Goal: Information Seeking & Learning: Learn about a topic

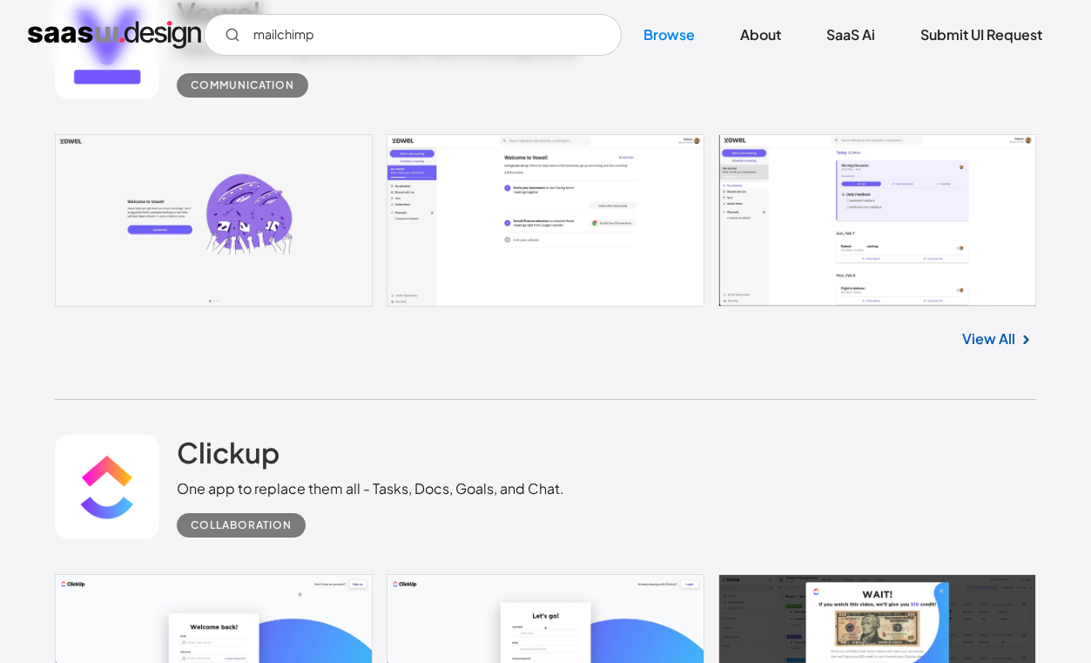
scroll to position [522, 0]
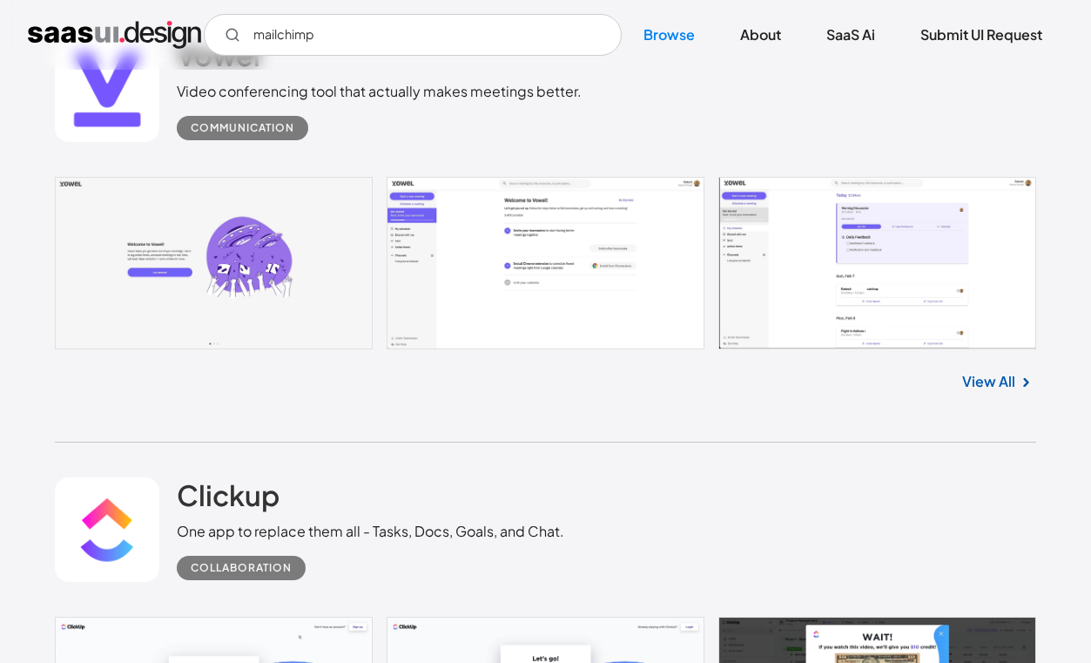
click at [372, 26] on input "mailchimp" at bounding box center [413, 35] width 418 height 42
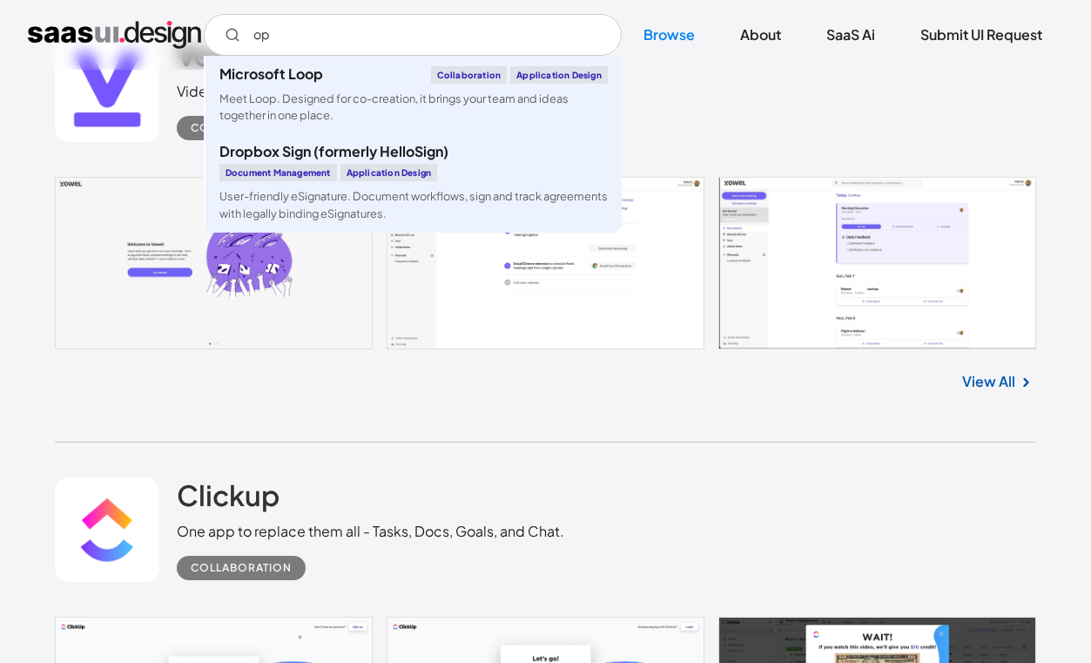
type input "o"
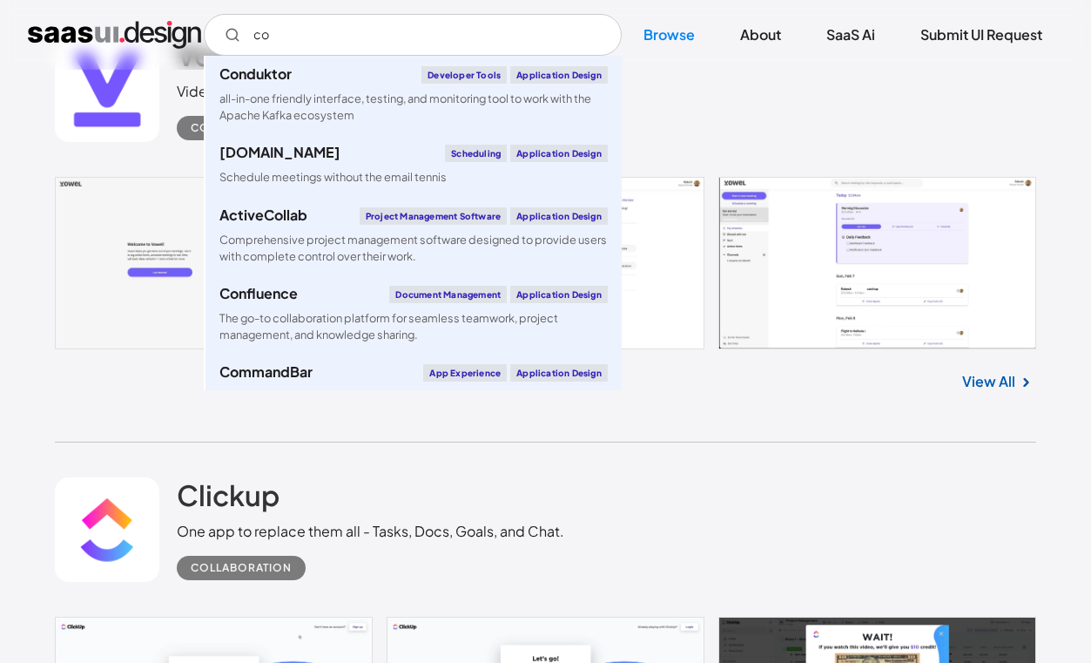
type input "c"
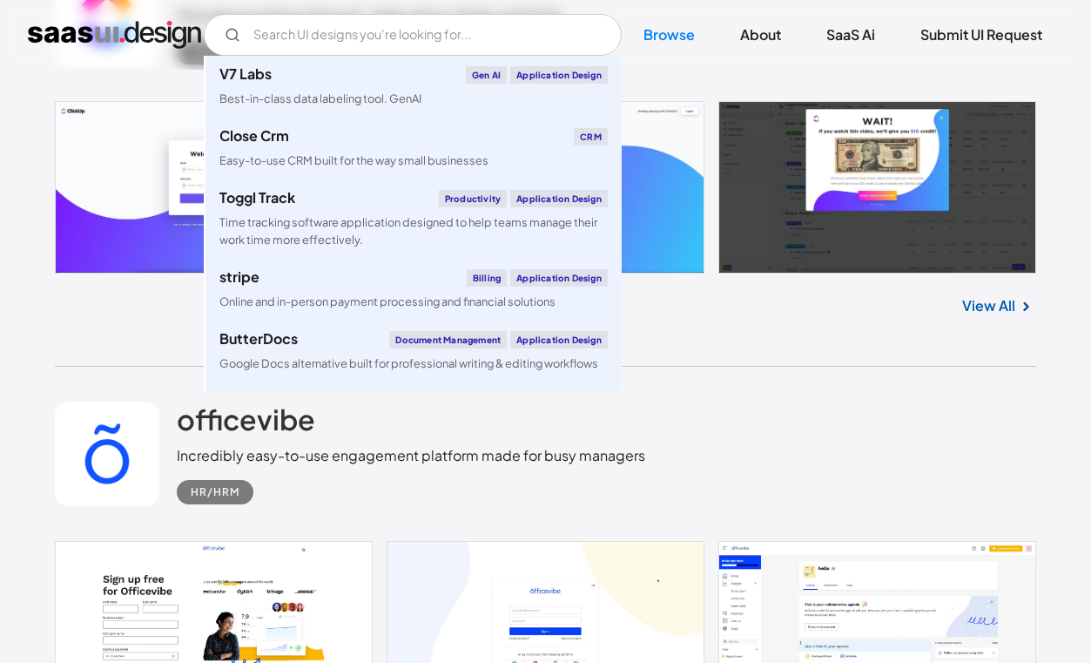
scroll to position [1056, 0]
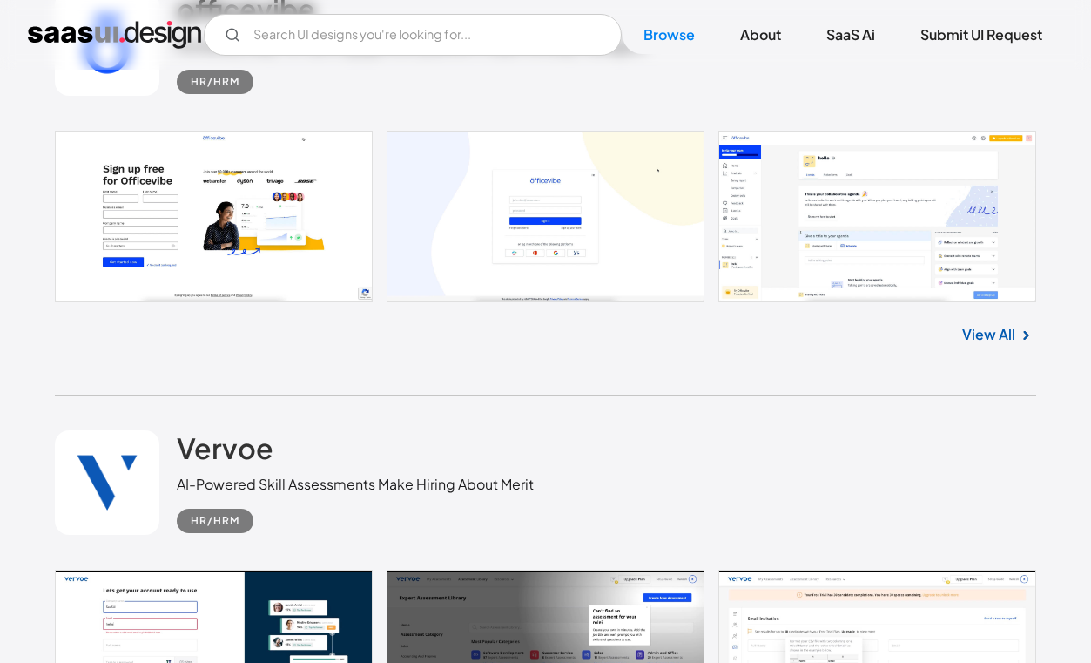
click at [525, 470] on div "Vervoe AI-Powered Skill Assessments Make Hiring About Merit HR/HRM" at bounding box center [355, 481] width 357 height 103
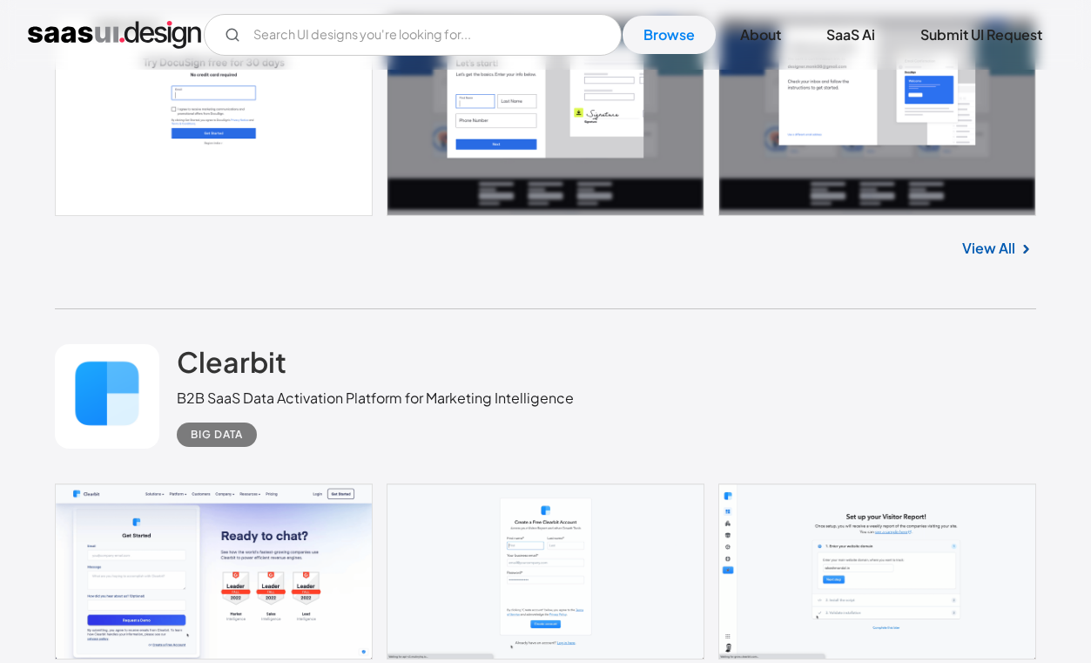
scroll to position [4263, 0]
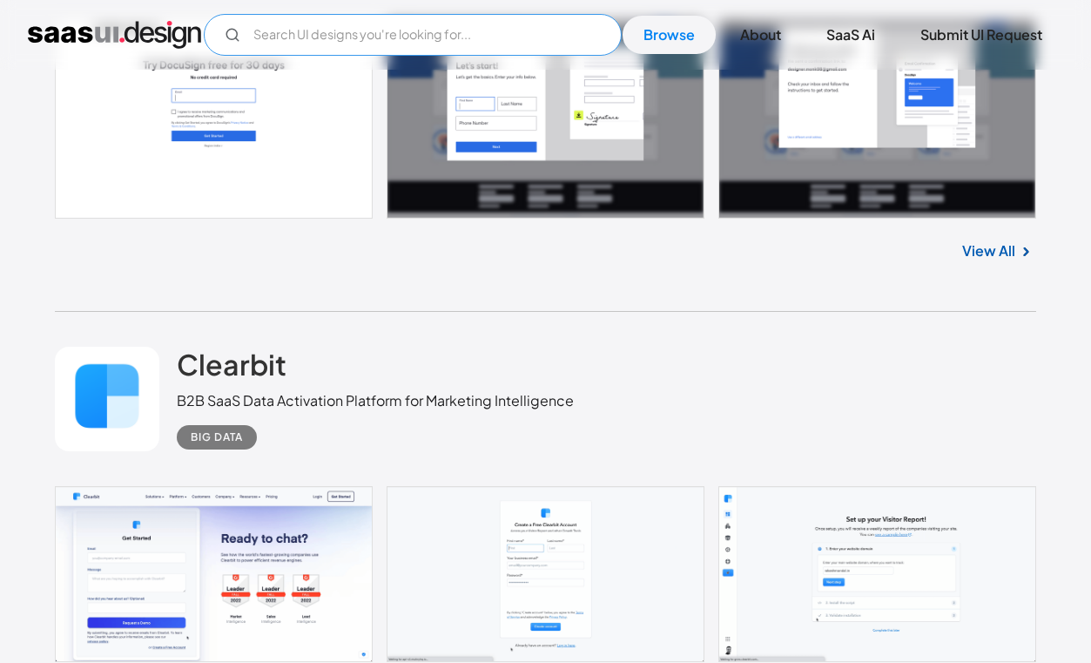
click at [425, 23] on input "Email Form" at bounding box center [413, 35] width 418 height 42
type input "segment"
click at [663, 39] on link "Browse" at bounding box center [669, 35] width 93 height 38
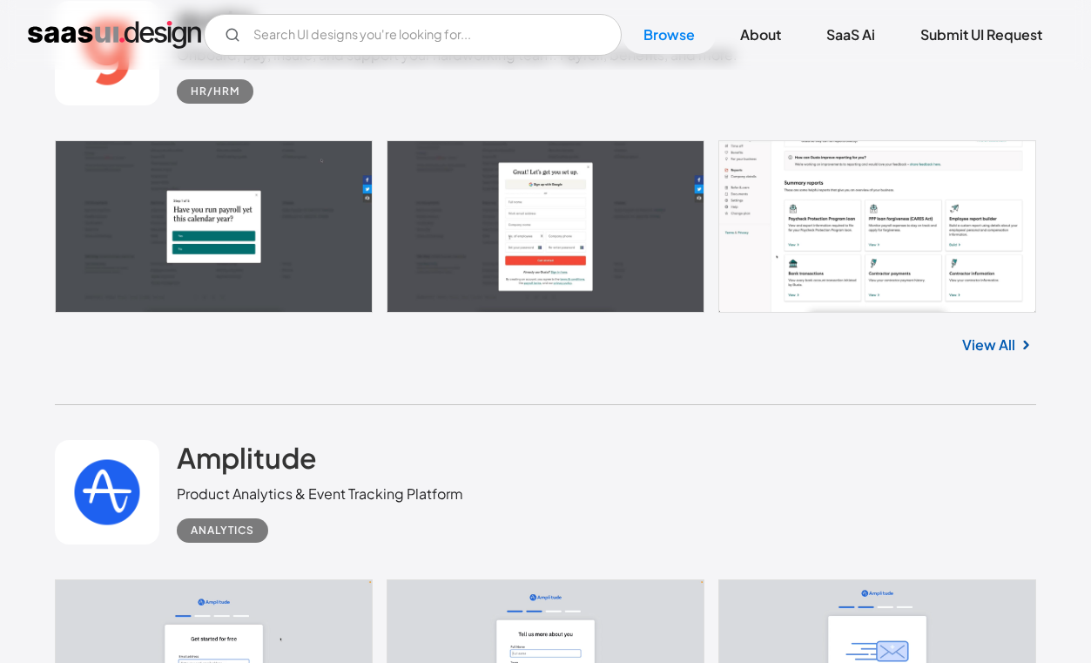
scroll to position [13212, 0]
